Goal: Navigation & Orientation: Find specific page/section

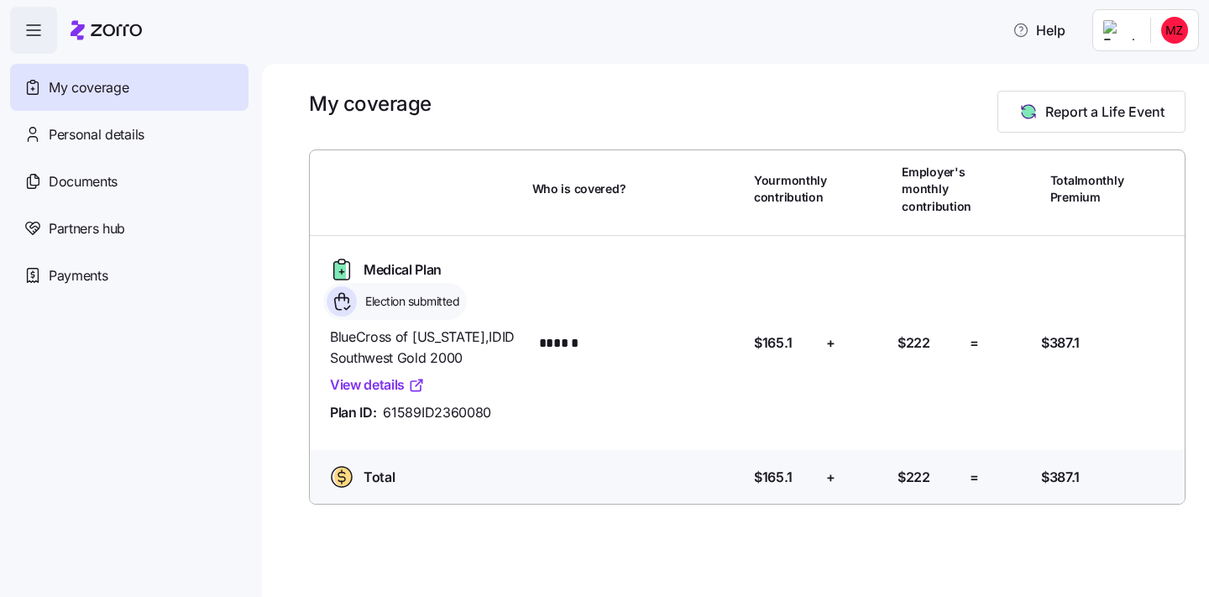
click at [408, 384] on icon at bounding box center [416, 385] width 17 height 17
click at [1180, 24] on html "Help My coverage Personal details Documents Partners hub Payments My coverage R…" at bounding box center [604, 293] width 1209 height 587
click at [1161, 76] on div "My settings" at bounding box center [1141, 75] width 88 height 18
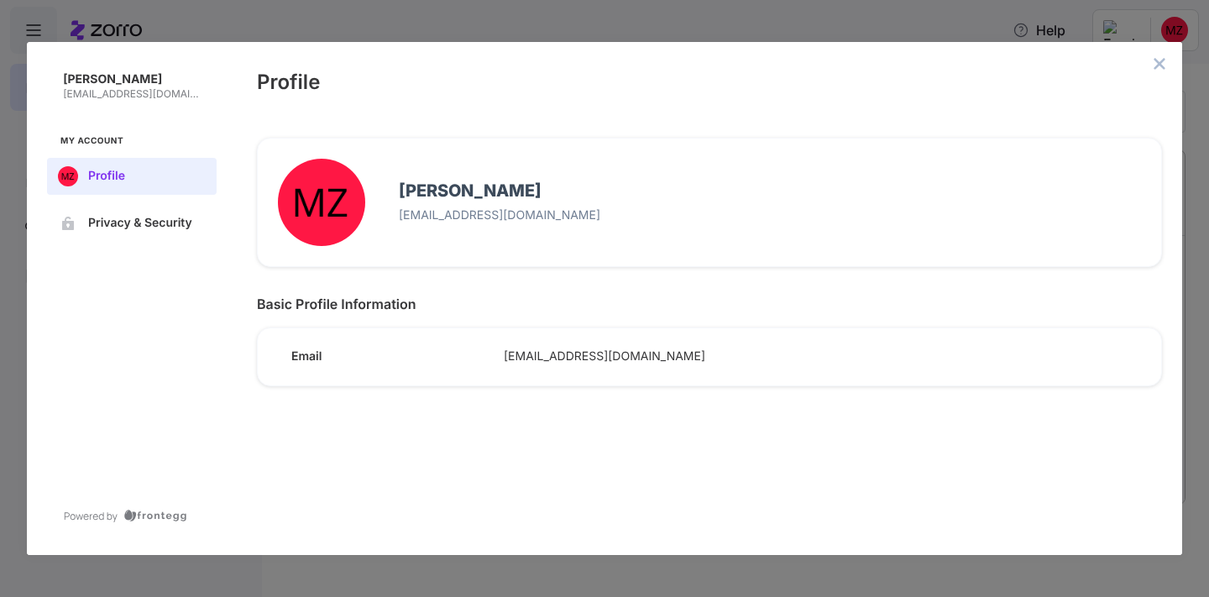
click at [1162, 47] on div "Profile" at bounding box center [709, 80] width 945 height 76
click at [1155, 54] on button "close admin-box" at bounding box center [1159, 64] width 24 height 24
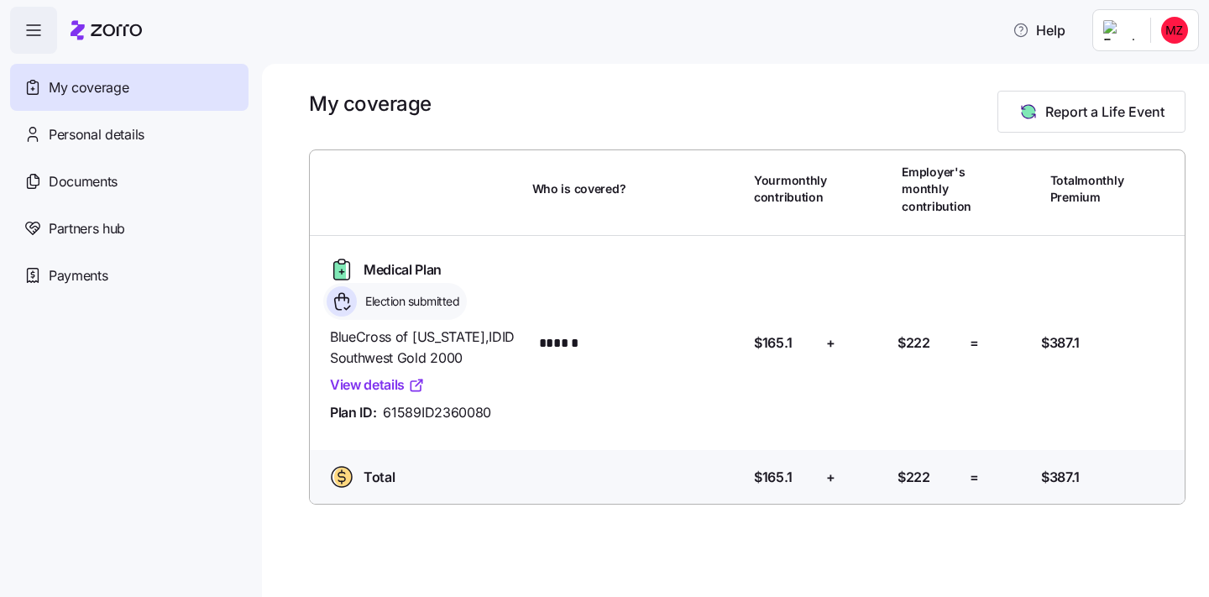
click at [42, 22] on icon "button" at bounding box center [34, 30] width 20 height 20
click at [101, 200] on div "Documents" at bounding box center [129, 181] width 238 height 47
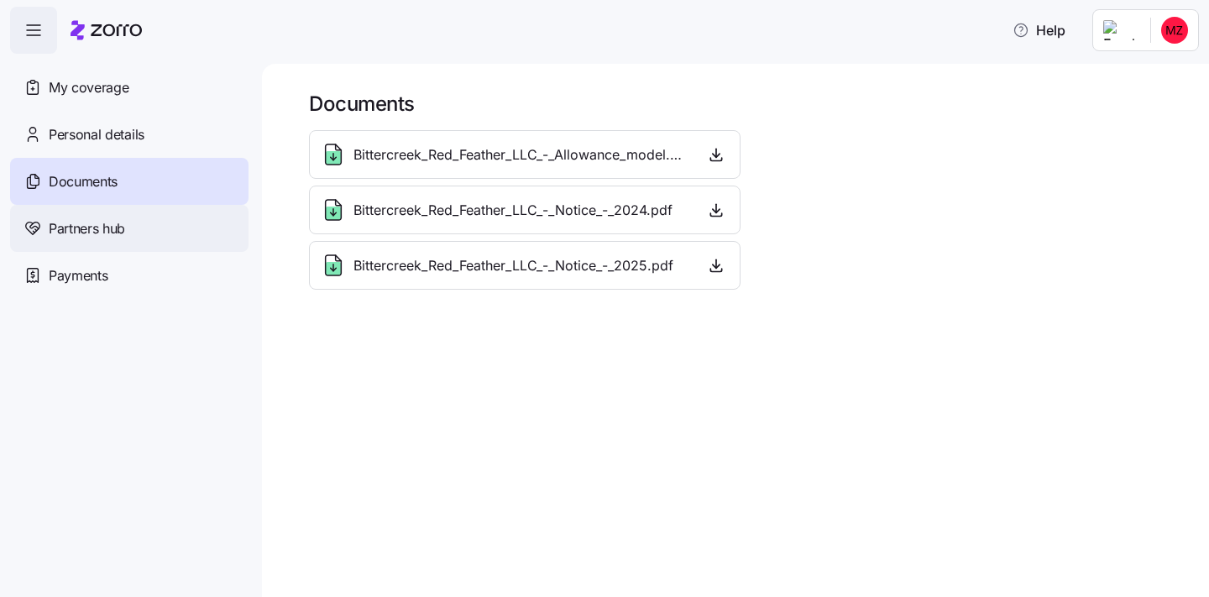
click at [101, 232] on span "Partners hub" at bounding box center [87, 228] width 76 height 21
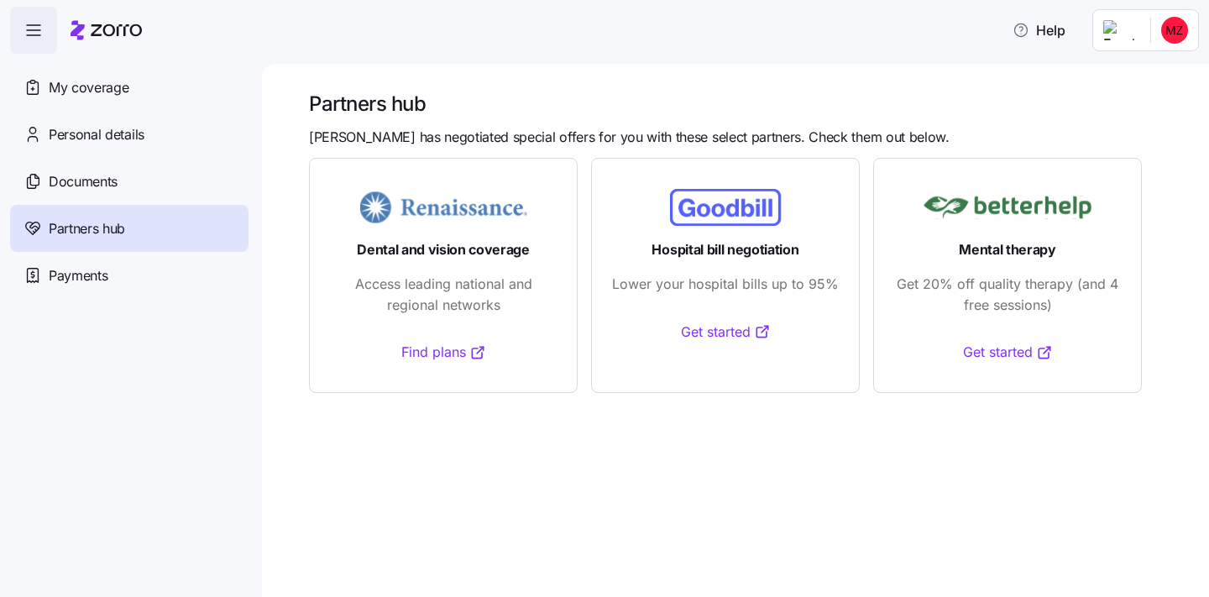
click at [430, 345] on link "Find plans" at bounding box center [443, 352] width 85 height 21
click at [80, 91] on span "My coverage" at bounding box center [89, 87] width 80 height 21
